Goal: Information Seeking & Learning: Understand process/instructions

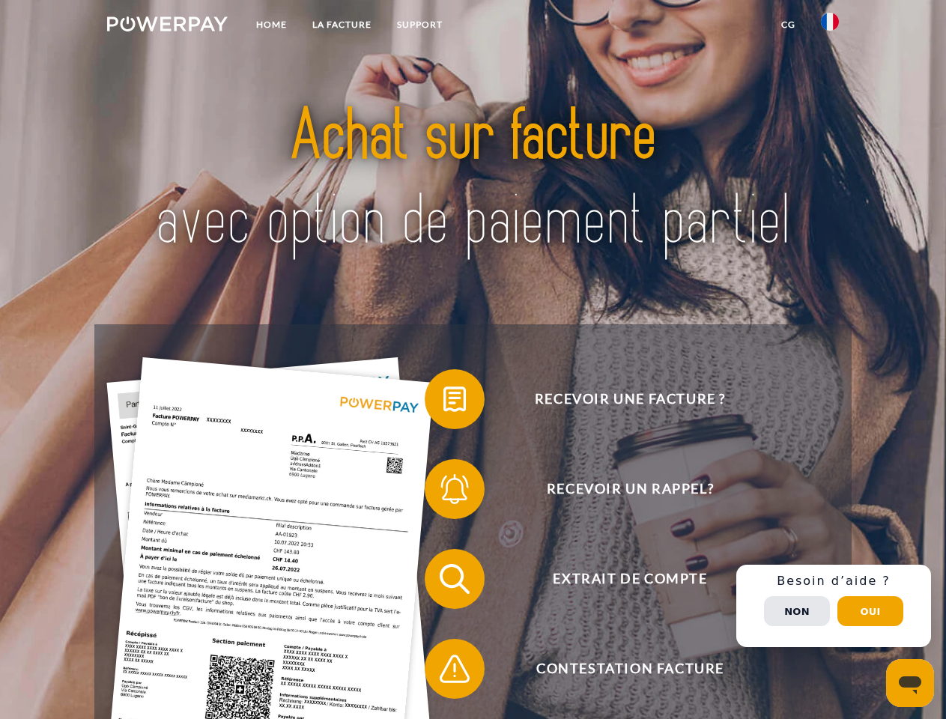
click at [167, 26] on img at bounding box center [167, 23] width 121 height 15
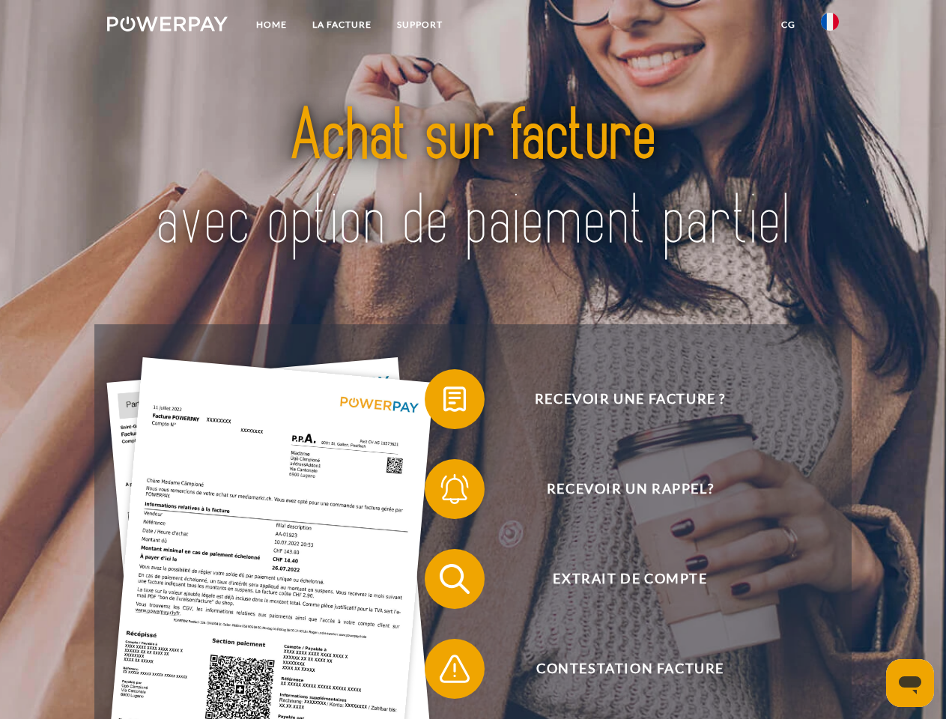
click at [830, 26] on img at bounding box center [830, 22] width 18 height 18
click at [788, 25] on link "CG" at bounding box center [788, 24] width 40 height 27
click at [443, 402] on span at bounding box center [432, 399] width 75 height 75
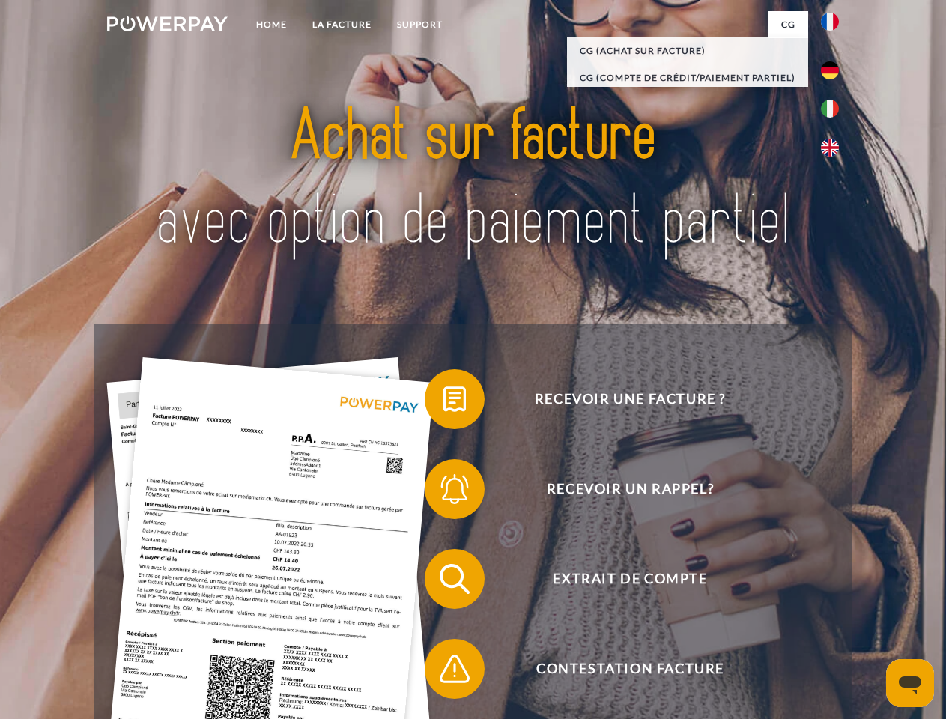
click at [443, 492] on span at bounding box center [432, 489] width 75 height 75
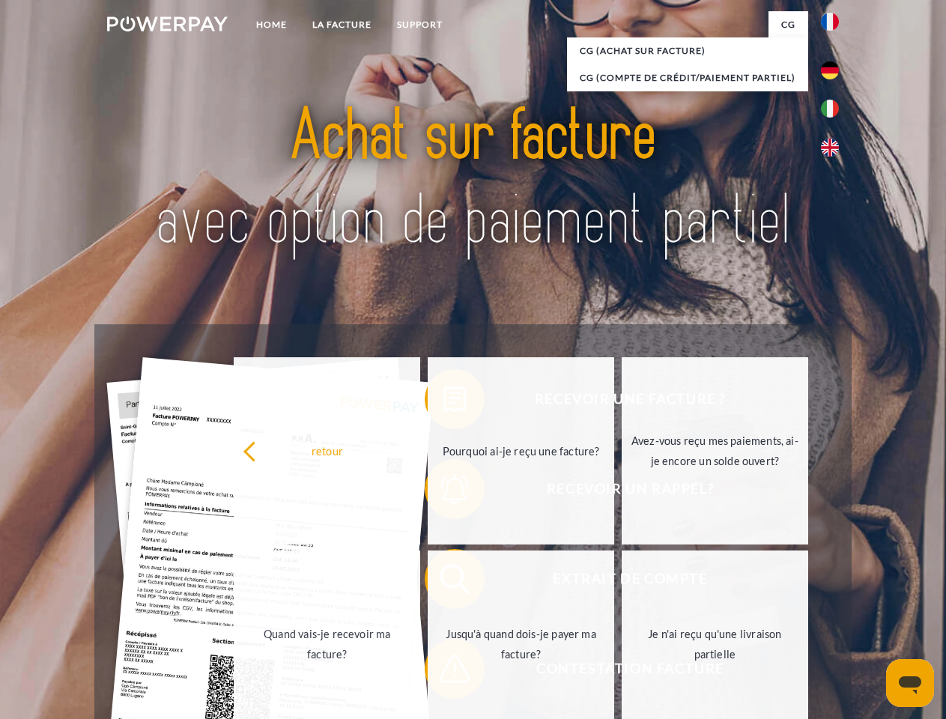
click at [443, 582] on link "Jusqu'à quand dois-je payer ma facture?" at bounding box center [521, 643] width 186 height 187
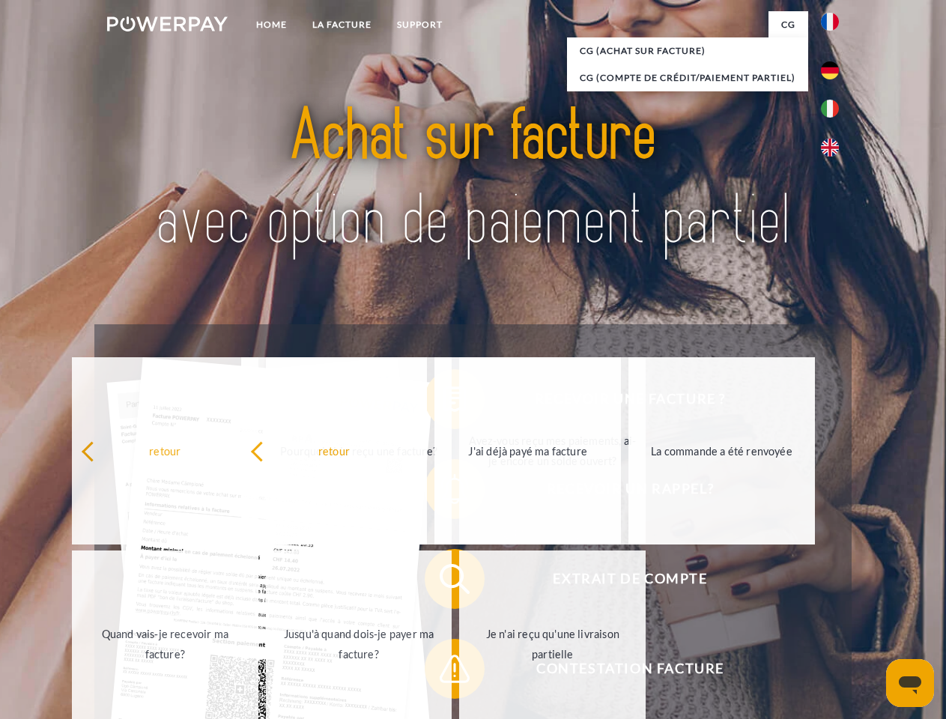
click at [443, 672] on span at bounding box center [432, 668] width 75 height 75
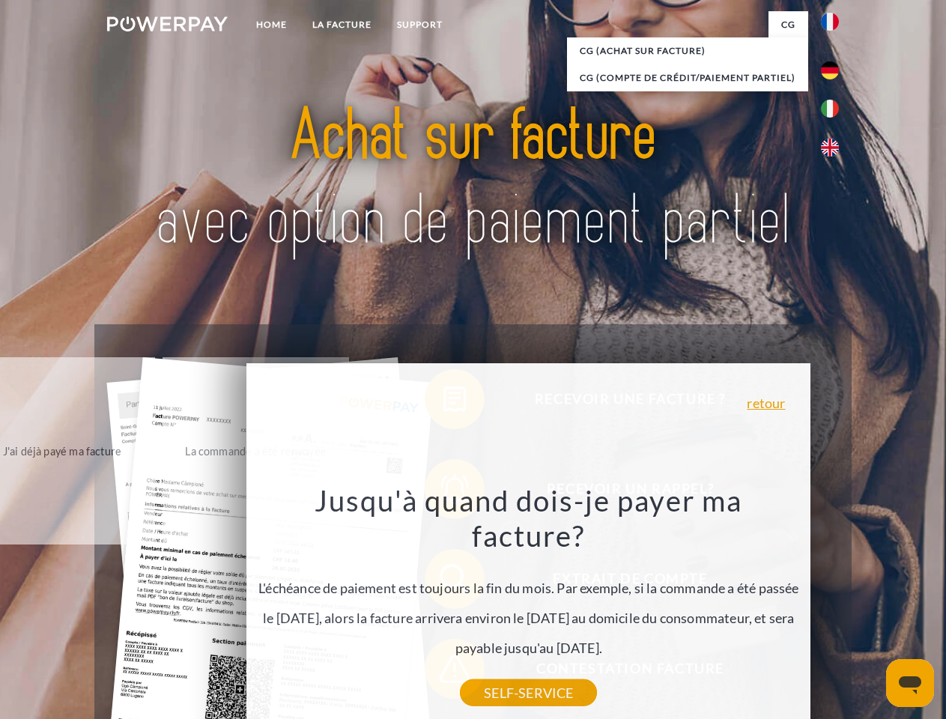
click at [834, 606] on div "Recevoir une facture ? Recevoir un rappel? Extrait de compte retour" at bounding box center [472, 623] width 756 height 599
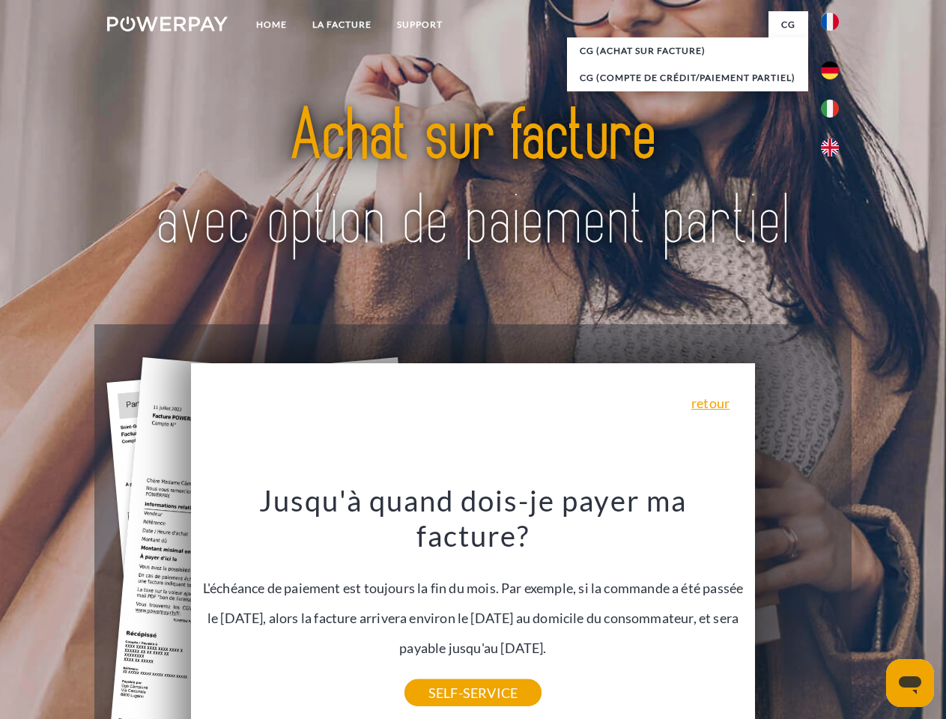
click at [797, 609] on span "Extrait de compte" at bounding box center [629, 579] width 367 height 60
click at [870, 611] on header "Home LA FACTURE Support" at bounding box center [473, 517] width 946 height 1034
